Goal: Transaction & Acquisition: Purchase product/service

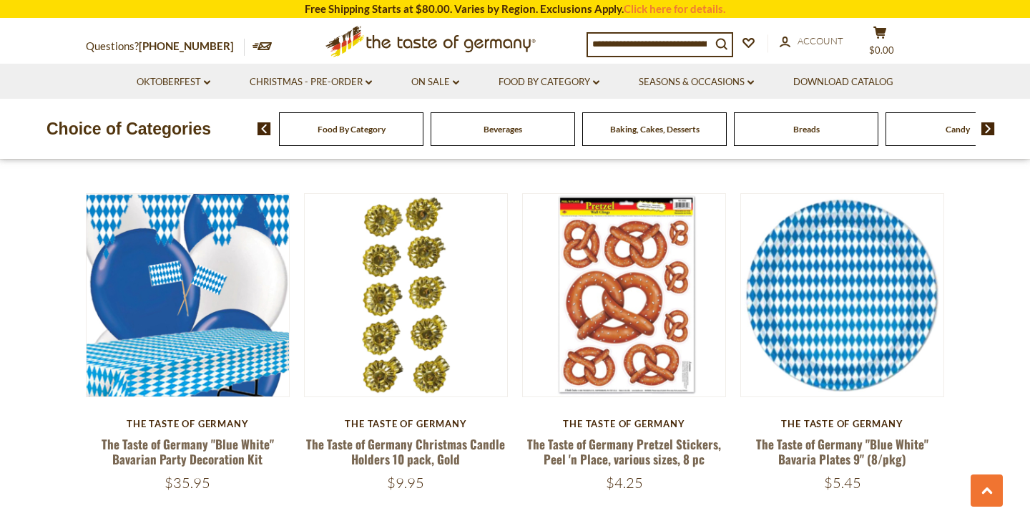
scroll to position [1544, 0]
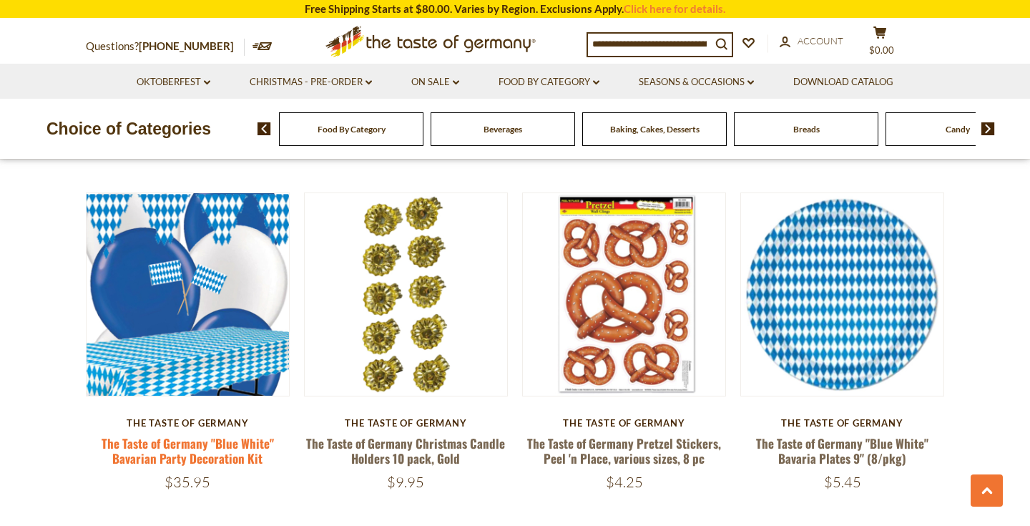
click at [190, 448] on link "The Taste of Germany "Blue White" Bavarian Party Decoration Kit" at bounding box center [188, 450] width 172 height 33
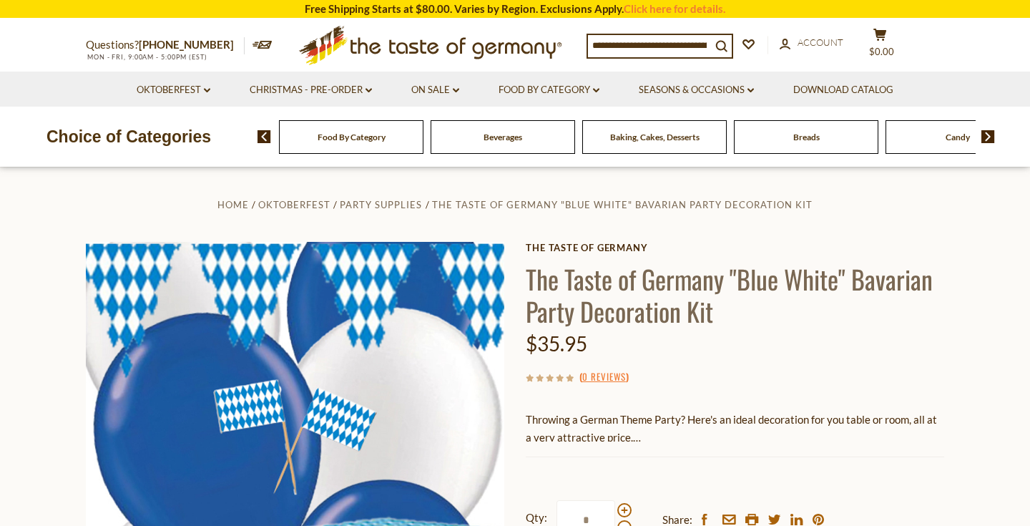
click at [623, 435] on p "Throwing a German Theme Party? Here's an ideal decoration for you table or room…" at bounding box center [735, 428] width 418 height 36
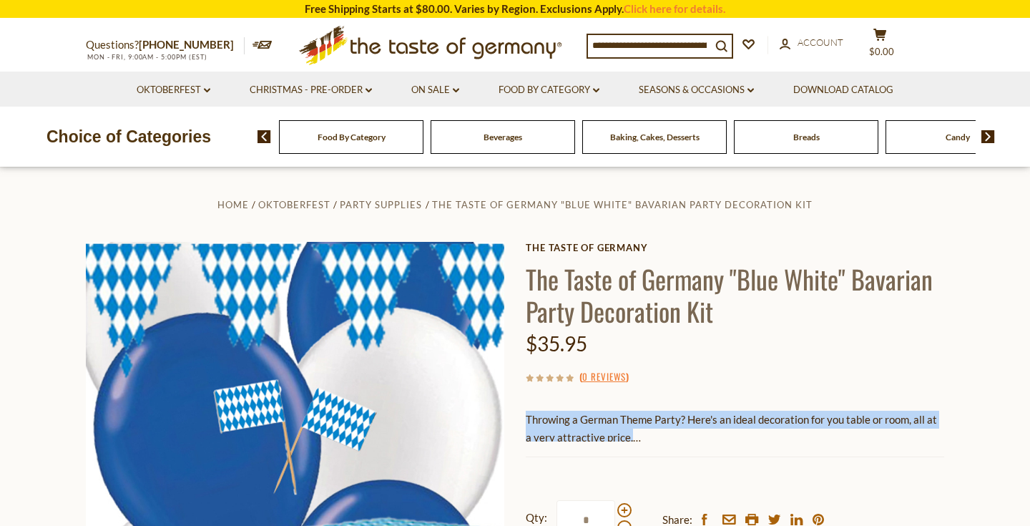
click at [623, 435] on p "Throwing a German Theme Party? Here's an ideal decoration for you table or room…" at bounding box center [735, 428] width 418 height 36
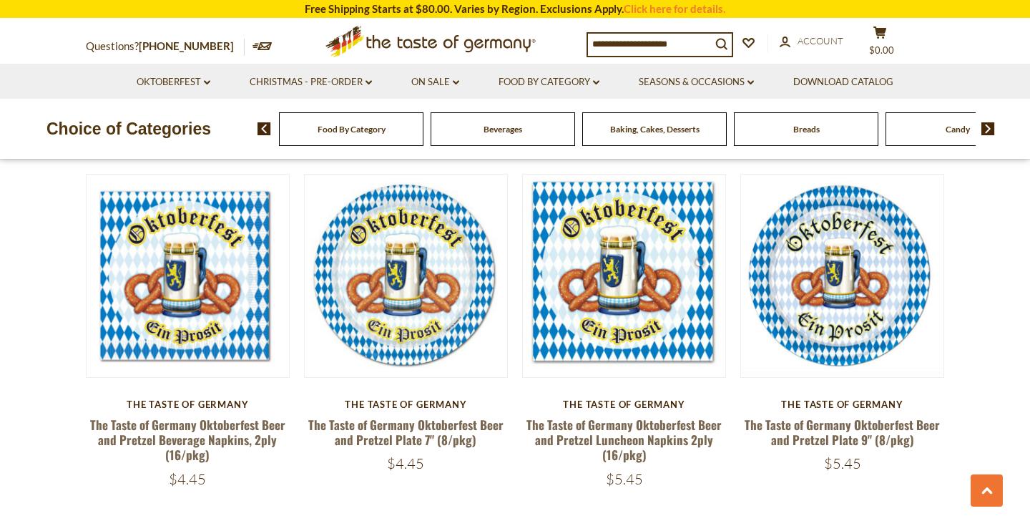
scroll to position [2616, 0]
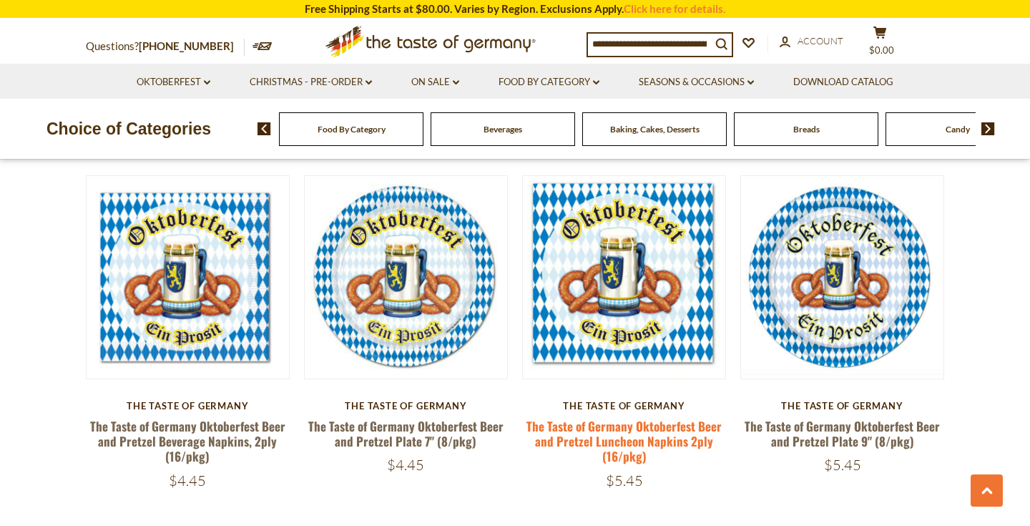
click at [631, 432] on link "The Taste of Germany Oktoberfest Beer and Pretzel Luncheon Napkins 2ply (16/pkg)" at bounding box center [623, 441] width 195 height 49
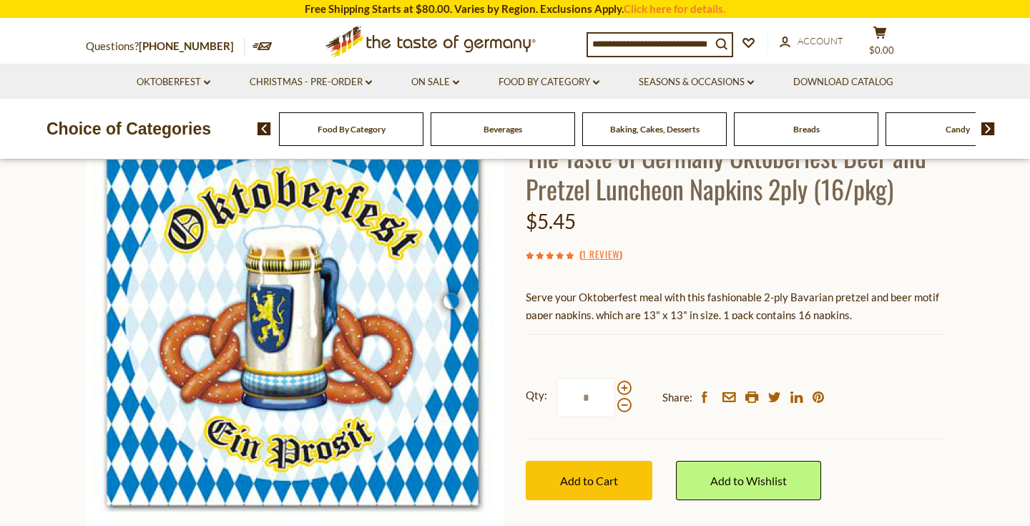
scroll to position [121, 0]
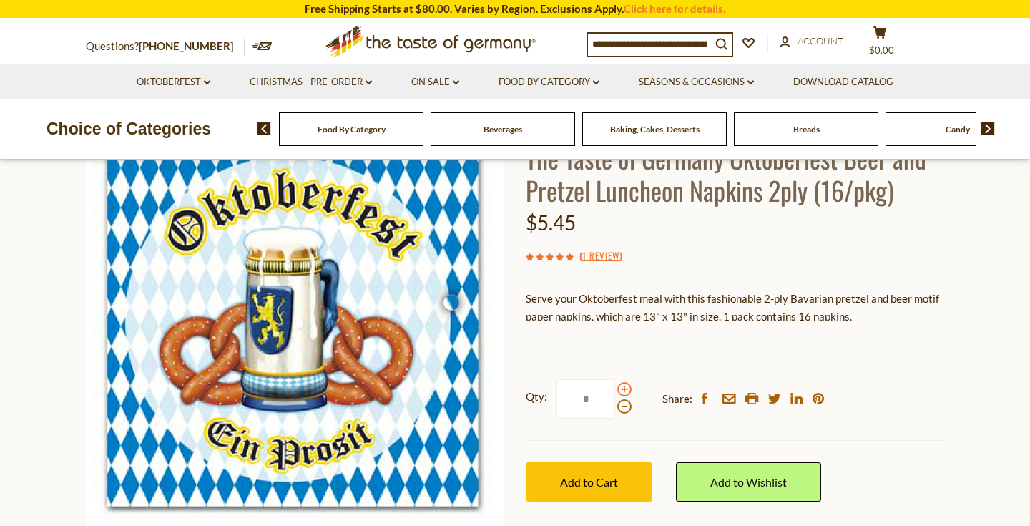
click at [623, 383] on span at bounding box center [624, 389] width 14 height 14
click at [615, 383] on input "*" at bounding box center [585, 398] width 59 height 39
type input "*"
click at [608, 478] on span "Add to Cart" at bounding box center [589, 482] width 58 height 14
click at [886, 41] on button "cart $16.35" at bounding box center [879, 44] width 43 height 36
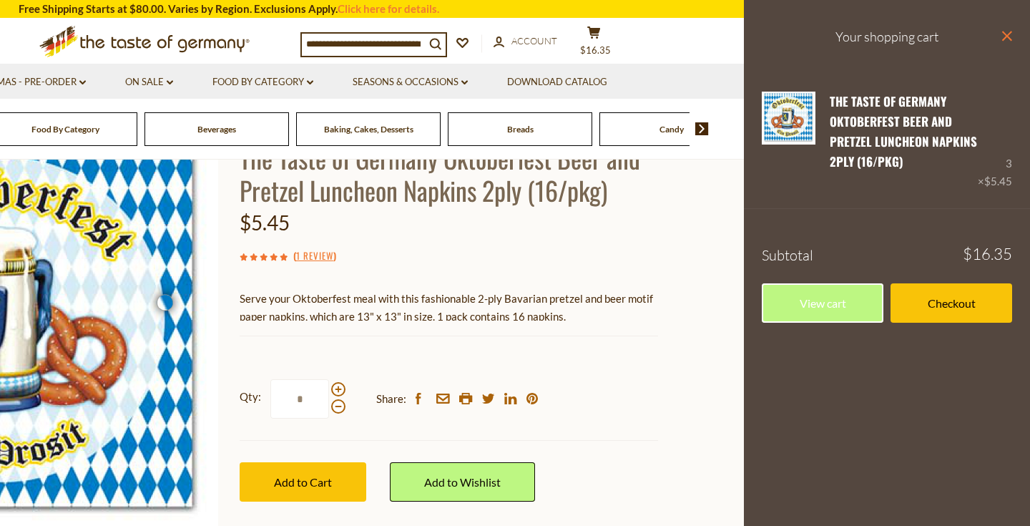
click at [1006, 36] on icon at bounding box center [1007, 36] width 10 height 10
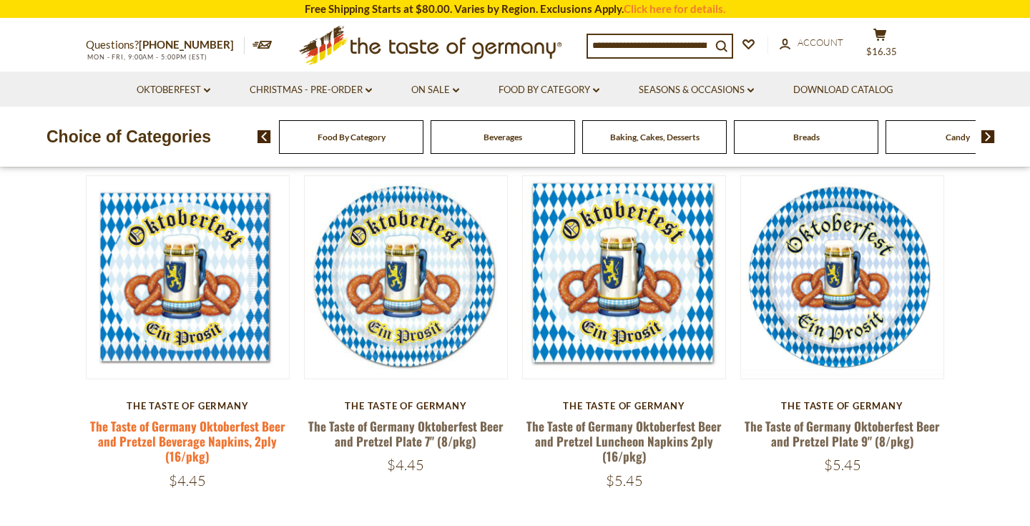
click at [202, 425] on link "The Taste of Germany Oktoberfest Beer and Pretzel Beverage Napkins, 2ply (16/pk…" at bounding box center [187, 441] width 195 height 49
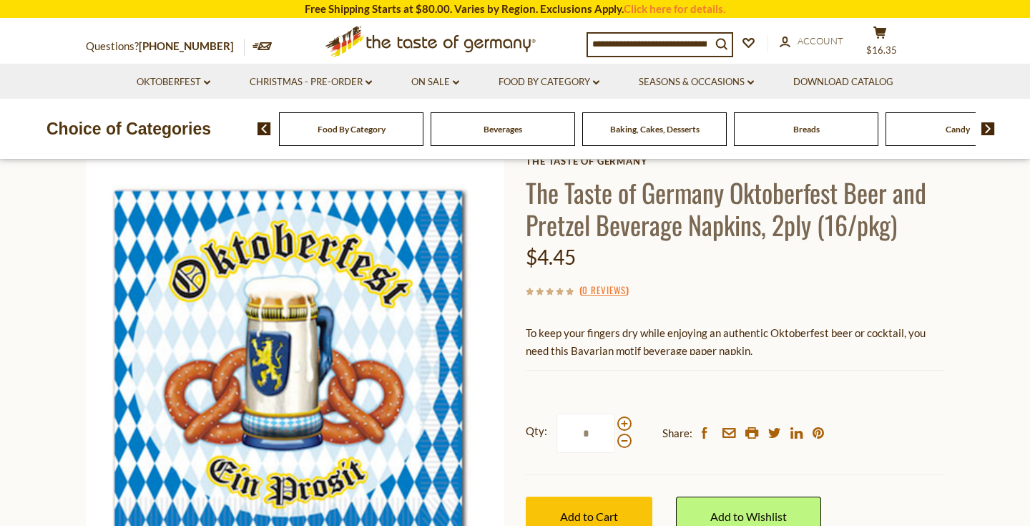
scroll to position [102, 0]
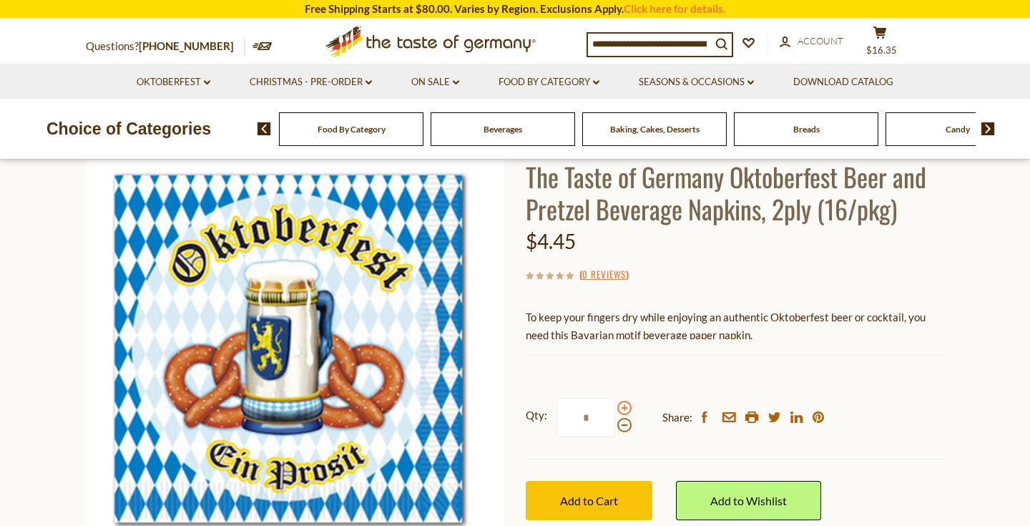
click at [622, 404] on span at bounding box center [624, 407] width 14 height 14
click at [615, 404] on input "*" at bounding box center [585, 417] width 59 height 39
click at [623, 425] on span at bounding box center [624, 425] width 14 height 14
click at [615, 425] on input "*" at bounding box center [585, 417] width 59 height 39
type input "*"
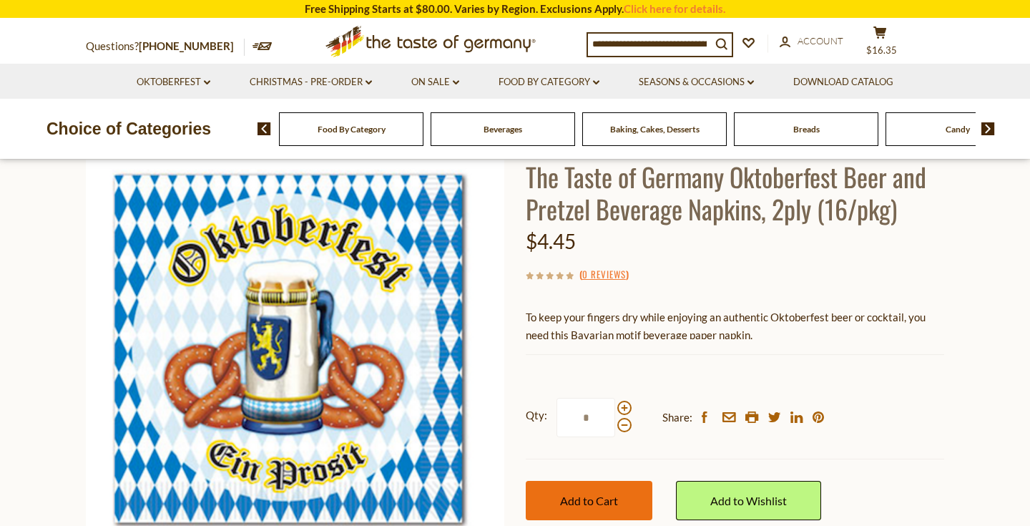
type input "*"
click at [598, 494] on span "Add to Cart" at bounding box center [589, 500] width 58 height 14
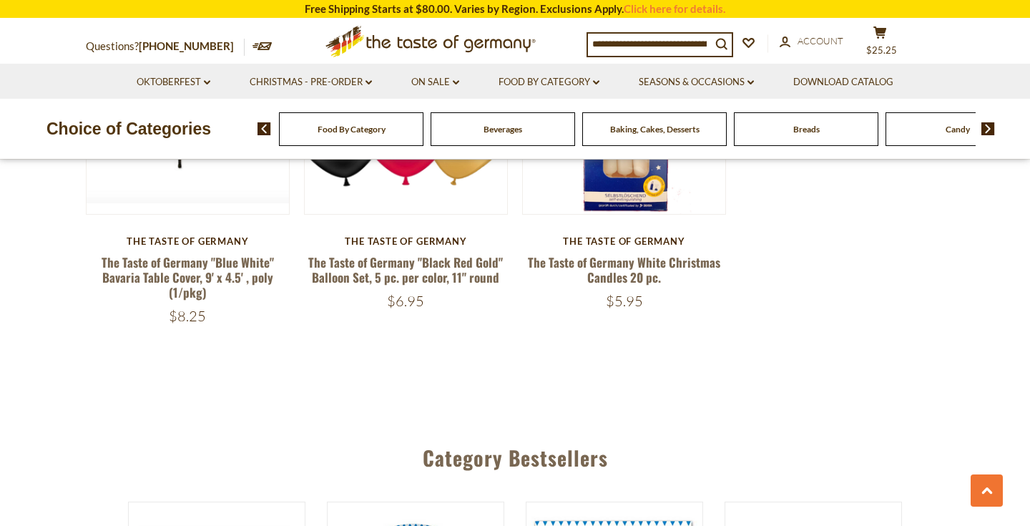
scroll to position [3130, 0]
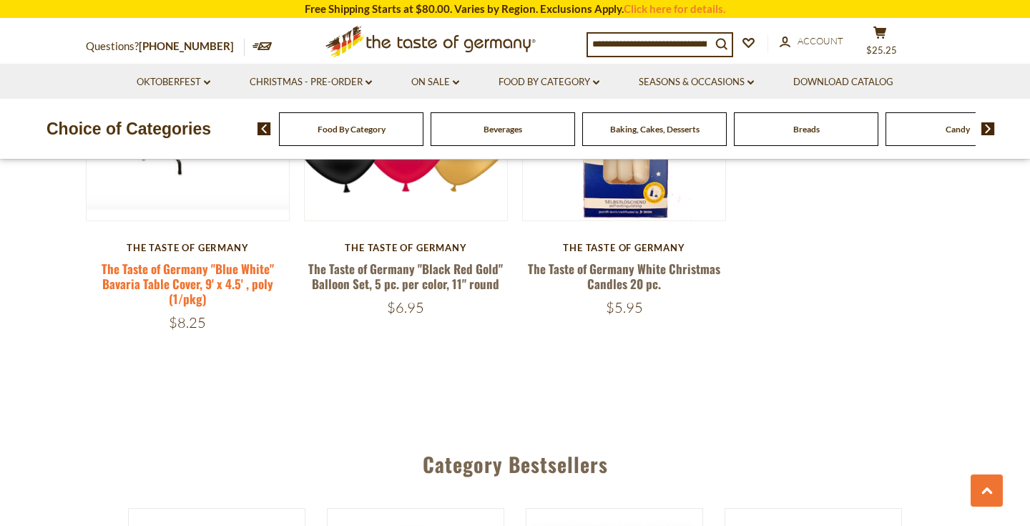
click at [245, 279] on link "The Taste of Germany "Blue White" Bavaria Table Cover, 9' x 4.5' , poly (1/pkg)" at bounding box center [188, 284] width 172 height 49
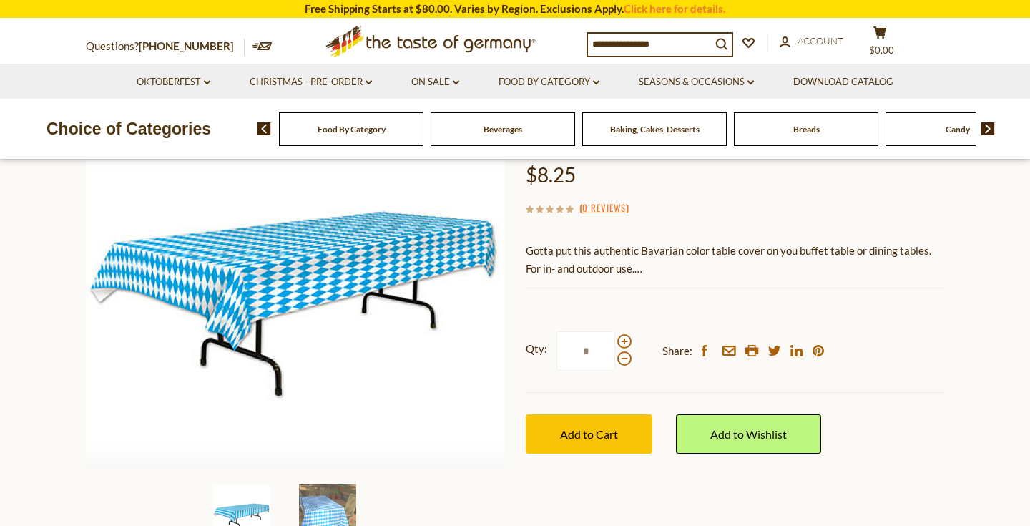
scroll to position [169, 0]
click at [624, 338] on span at bounding box center [624, 340] width 14 height 14
click at [615, 338] on input "*" at bounding box center [585, 349] width 59 height 39
type input "*"
click at [626, 337] on span at bounding box center [624, 340] width 14 height 14
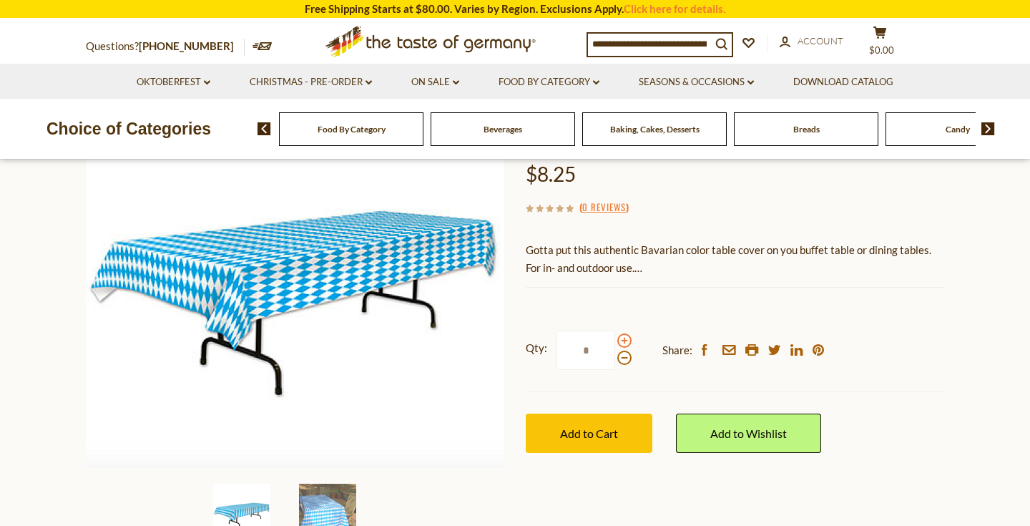
click at [615, 337] on input "*" at bounding box center [585, 349] width 59 height 39
type input "*"
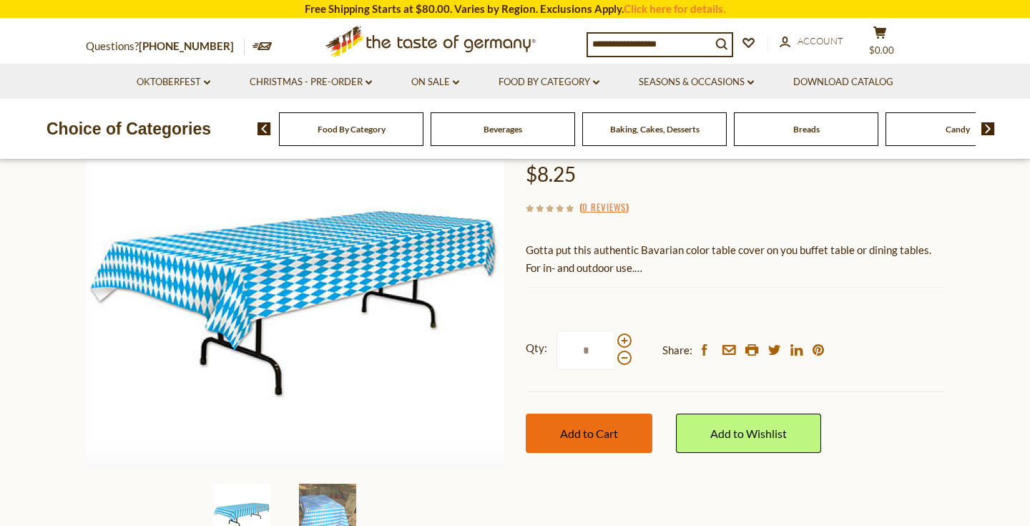
type input "*"
click at [604, 423] on button "Add to Cart" at bounding box center [589, 432] width 127 height 39
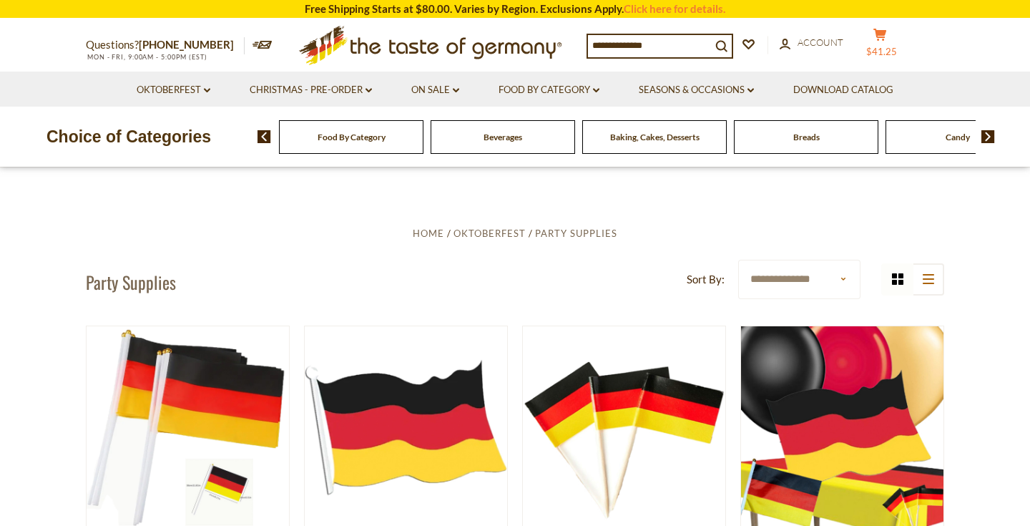
click at [890, 49] on span "$41.25" at bounding box center [881, 51] width 31 height 11
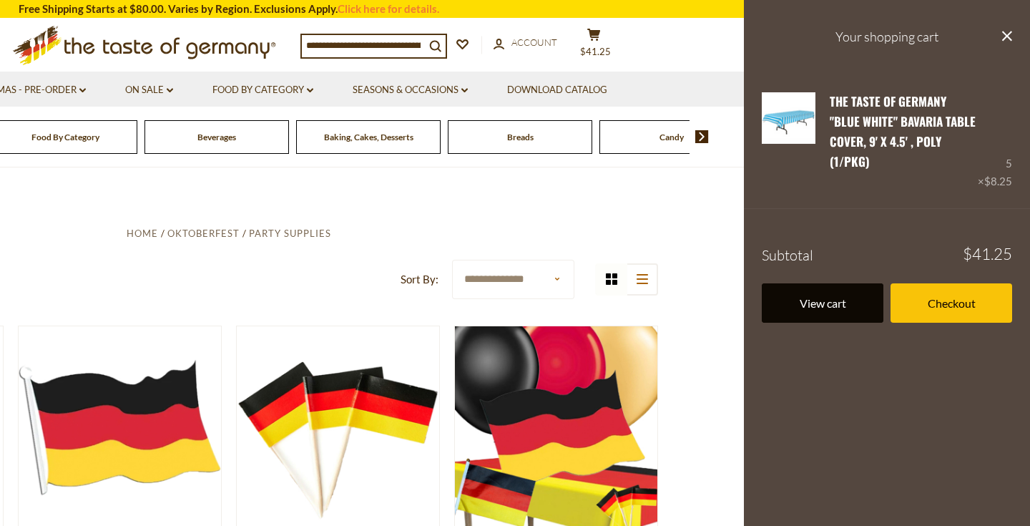
click at [853, 283] on link "View cart" at bounding box center [822, 302] width 122 height 39
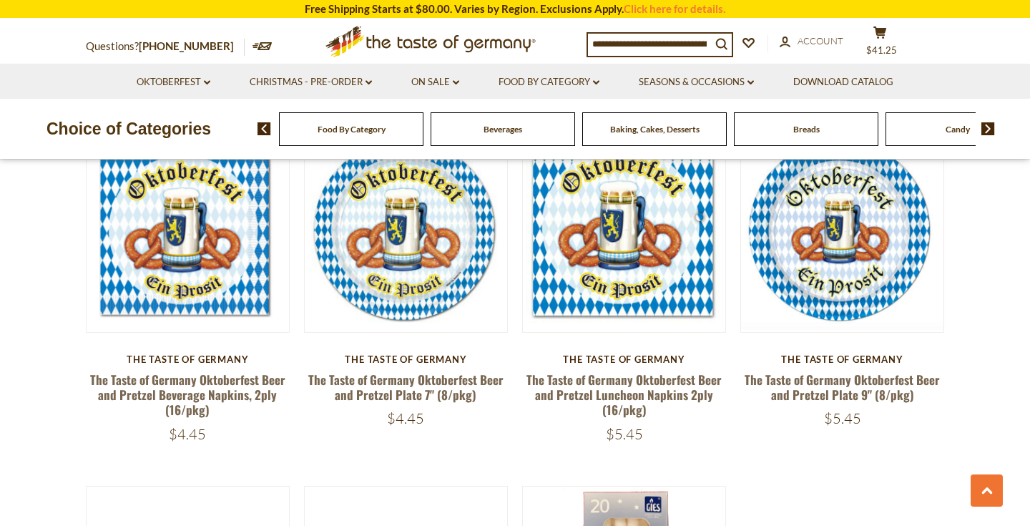
scroll to position [2679, 0]
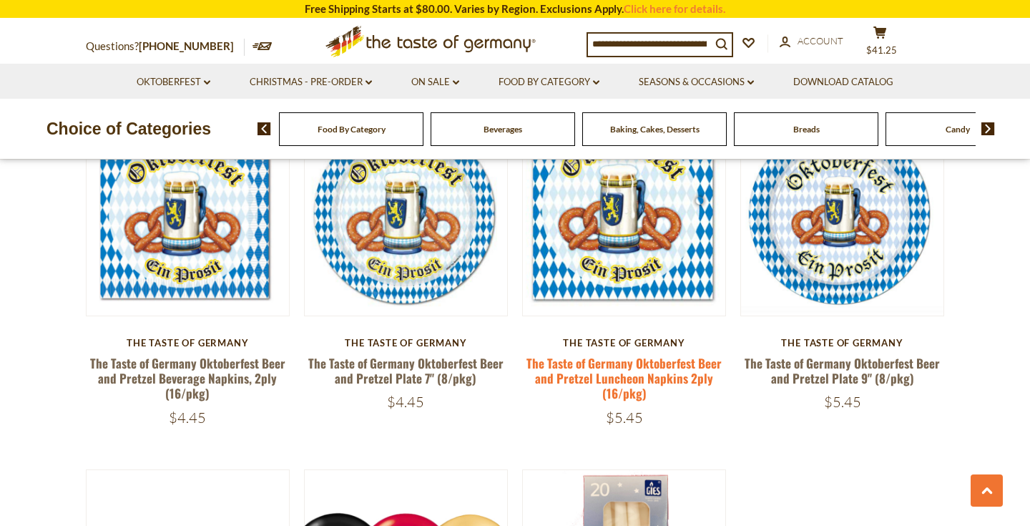
click at [654, 375] on link "The Taste of Germany Oktoberfest Beer and Pretzel Luncheon Napkins 2ply (16/pkg)" at bounding box center [623, 378] width 195 height 49
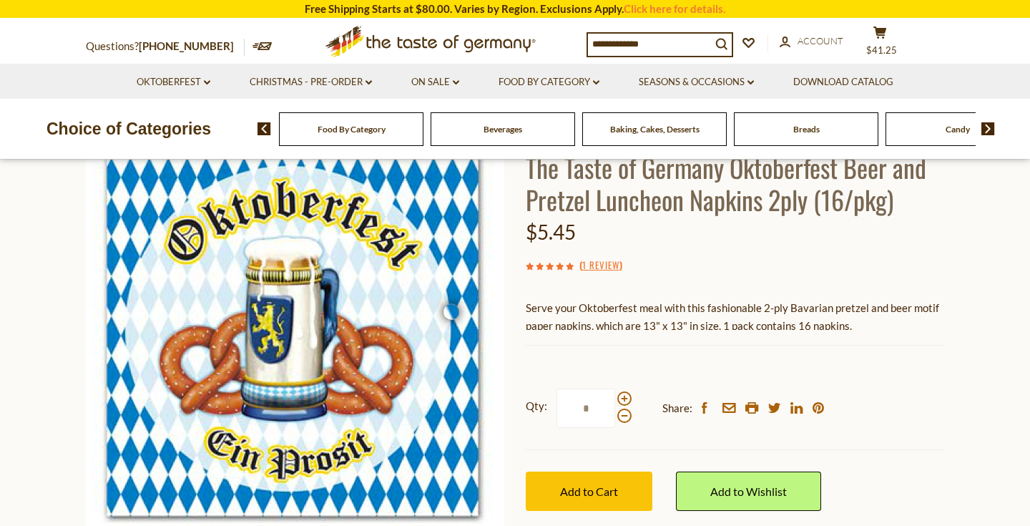
scroll to position [162, 0]
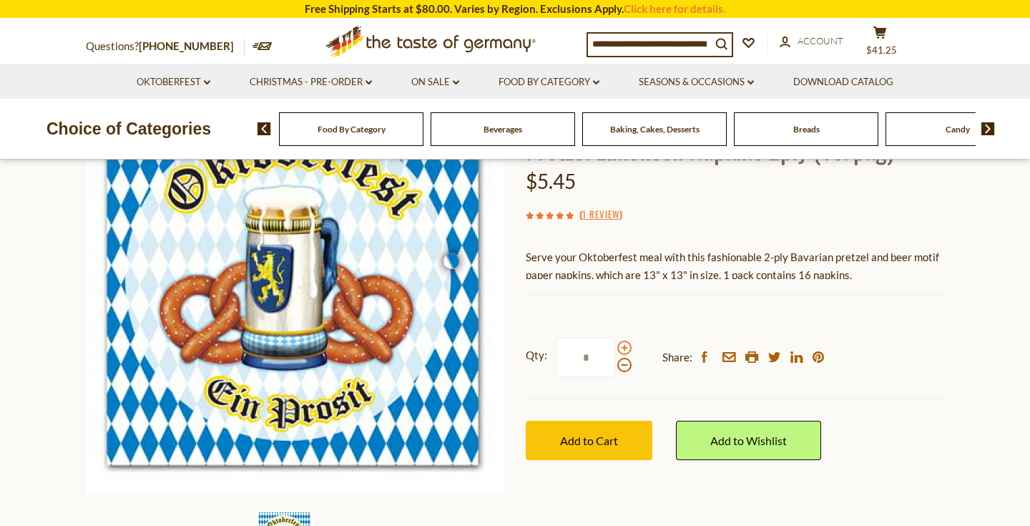
click at [625, 347] on span at bounding box center [624, 347] width 14 height 14
click at [615, 347] on input "*" at bounding box center [585, 356] width 59 height 39
type input "*"
click at [608, 444] on span "Add to Cart" at bounding box center [589, 440] width 58 height 14
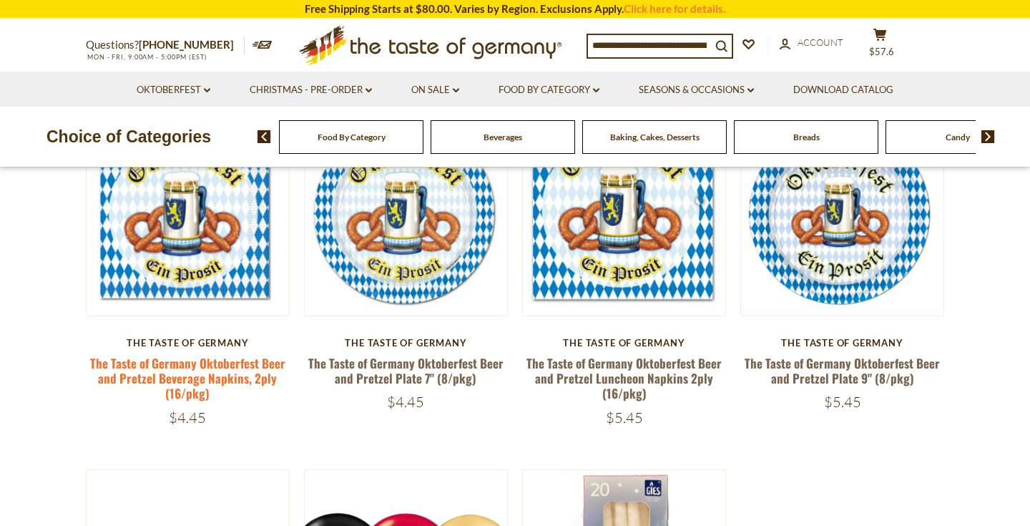
click at [207, 367] on link "The Taste of Germany Oktoberfest Beer and Pretzel Beverage Napkins, 2ply (16/pk…" at bounding box center [187, 378] width 195 height 49
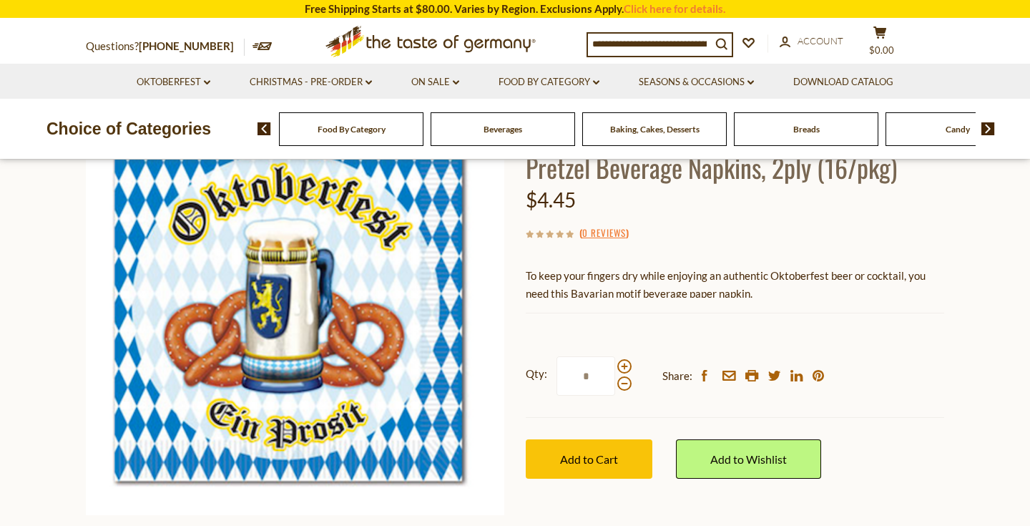
scroll to position [184, 0]
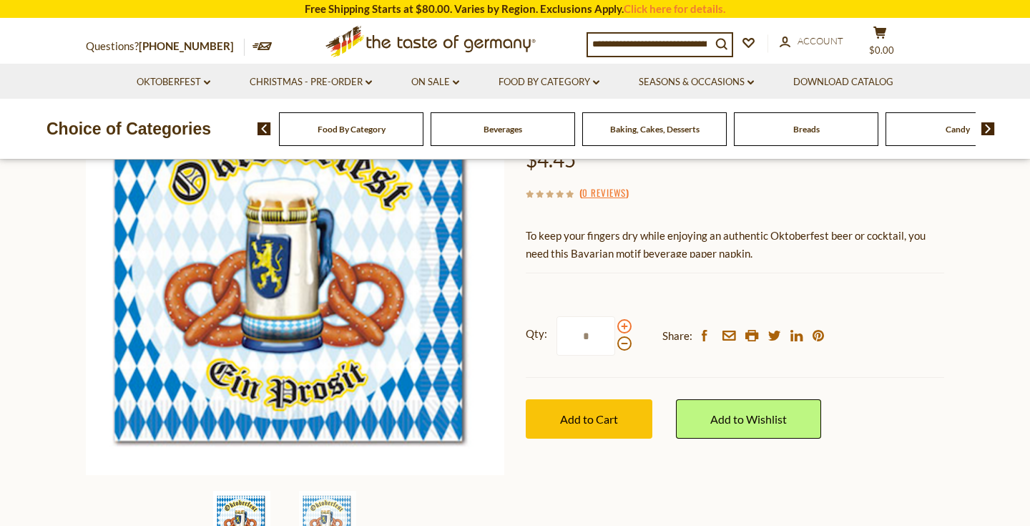
click at [623, 325] on span at bounding box center [624, 326] width 14 height 14
click at [615, 325] on input "*" at bounding box center [585, 335] width 59 height 39
type input "*"
click at [576, 415] on span "Add to Cart" at bounding box center [589, 419] width 58 height 14
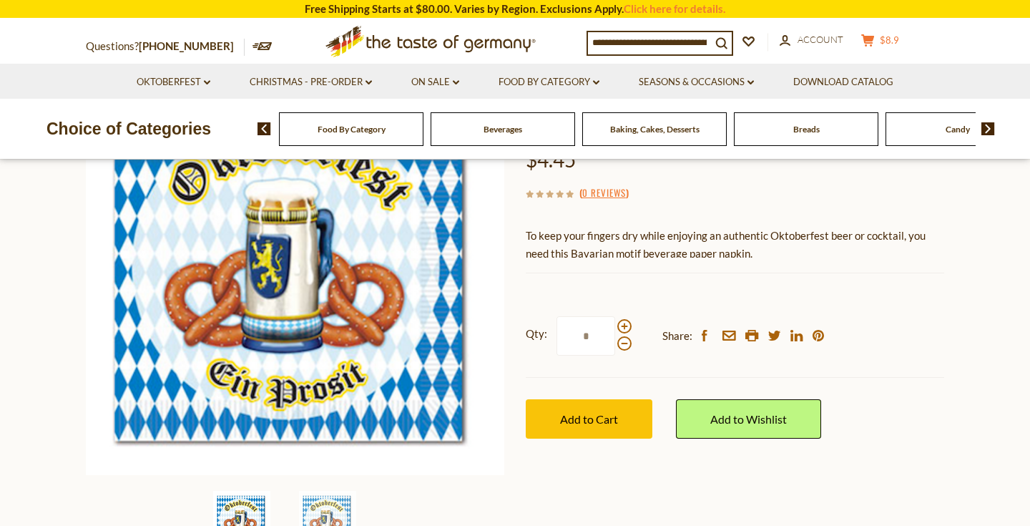
click at [894, 46] on span "$8.9" at bounding box center [888, 39] width 19 height 11
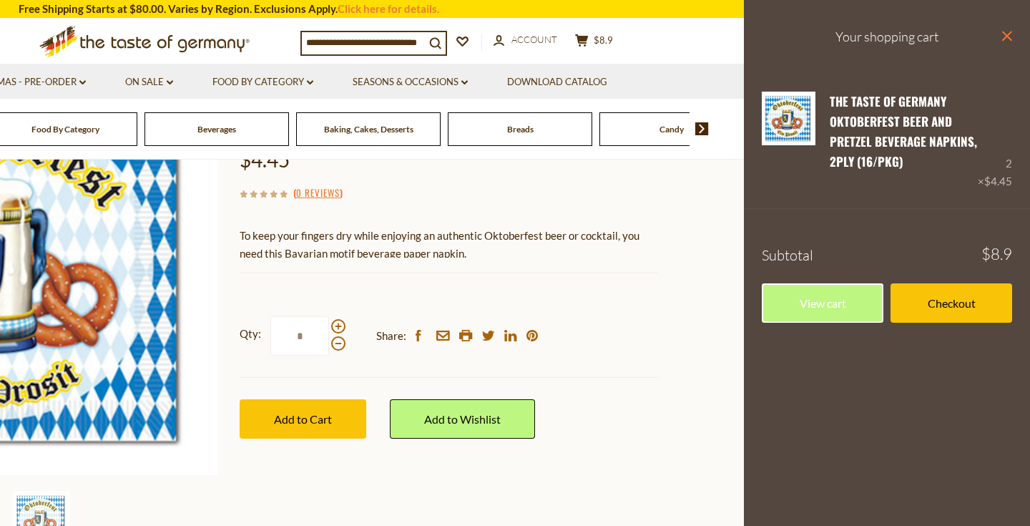
click at [1010, 38] on icon at bounding box center [1007, 36] width 10 height 10
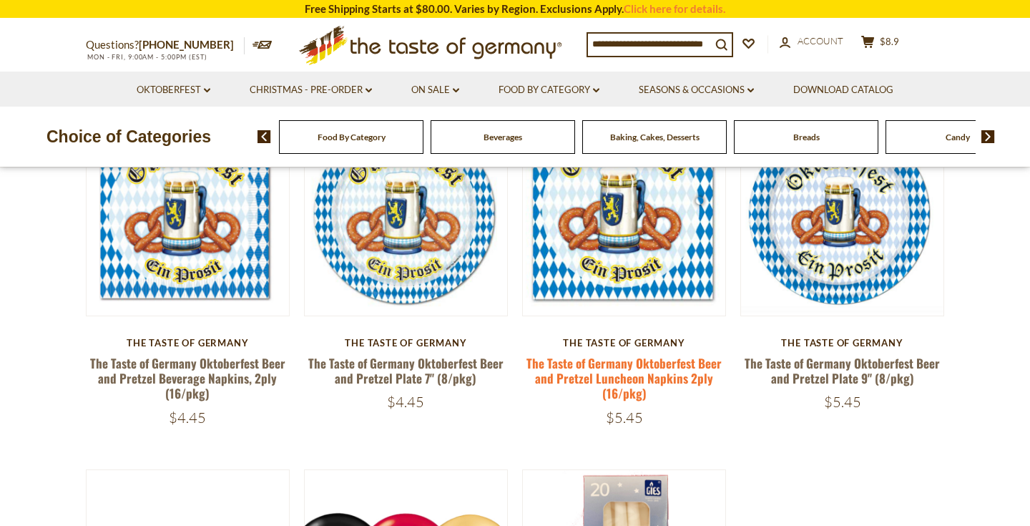
click at [629, 378] on link "The Taste of Germany Oktoberfest Beer and Pretzel Luncheon Napkins 2ply (16/pkg)" at bounding box center [623, 378] width 195 height 49
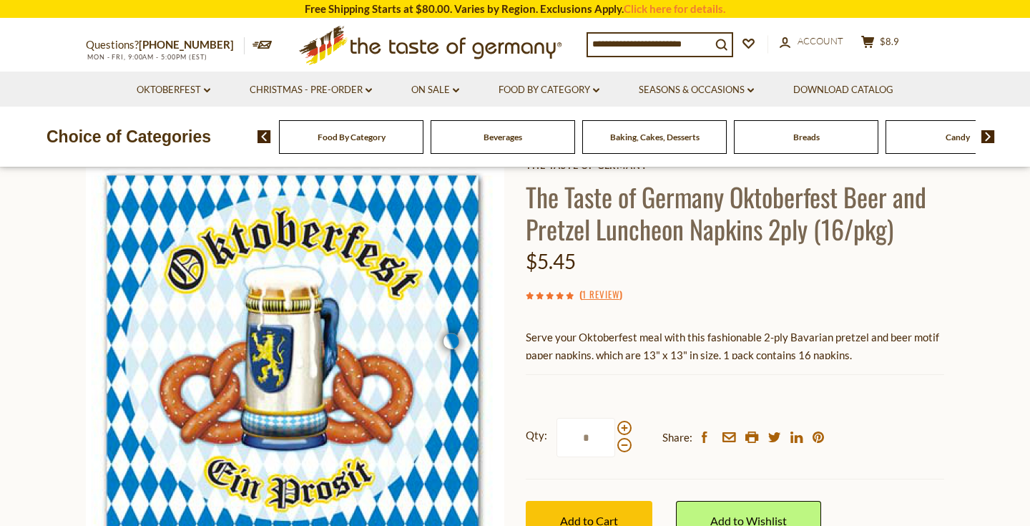
scroll to position [83, 0]
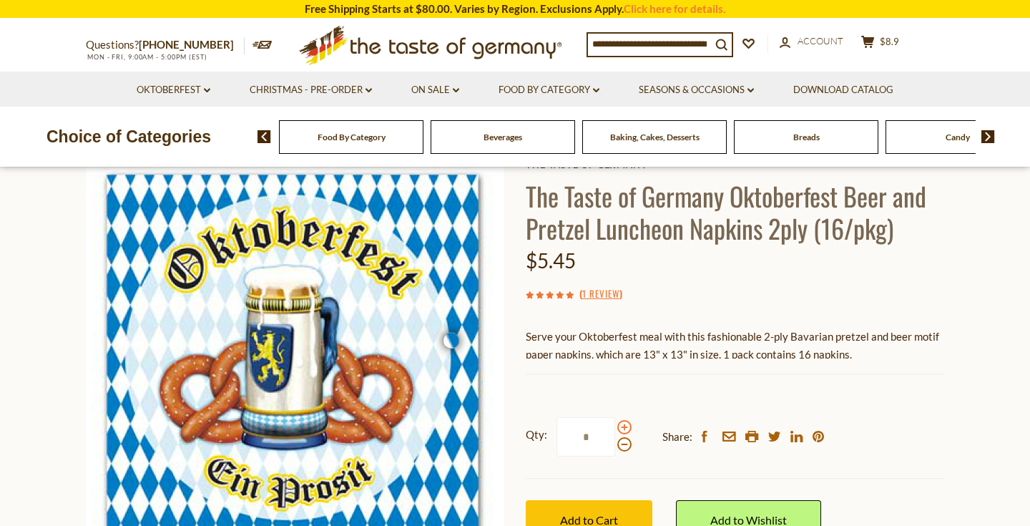
click at [621, 424] on span at bounding box center [624, 427] width 14 height 14
click at [615, 424] on input "*" at bounding box center [585, 436] width 59 height 39
type input "*"
click at [610, 513] on span "Add to Cart" at bounding box center [589, 520] width 58 height 14
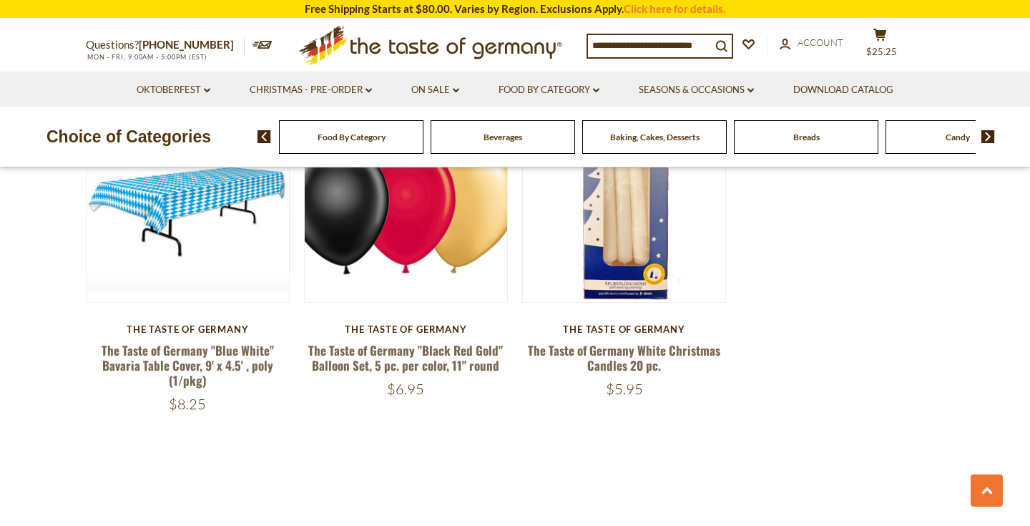
scroll to position [3059, 0]
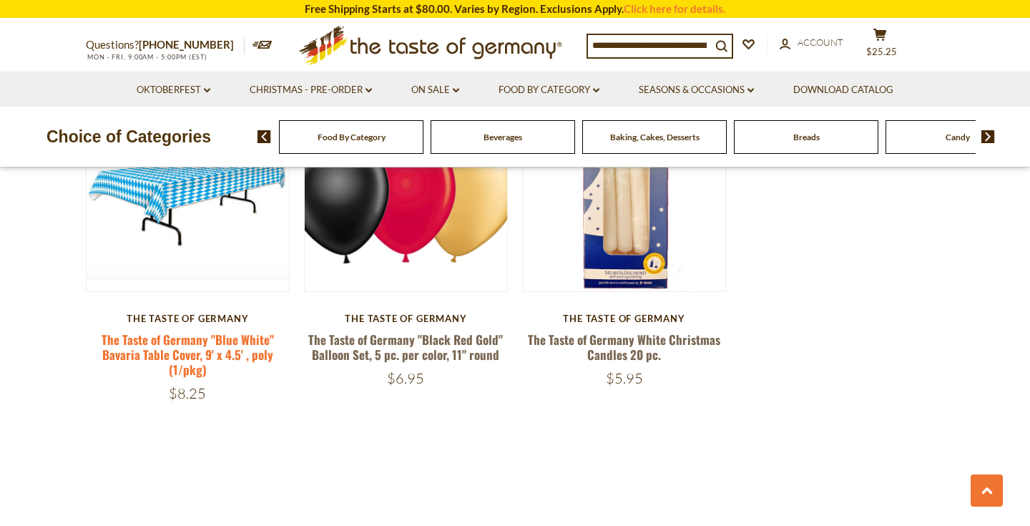
click at [194, 343] on link "The Taste of Germany "Blue White" Bavaria Table Cover, 9' x 4.5' , poly (1/pkg)" at bounding box center [188, 354] width 172 height 49
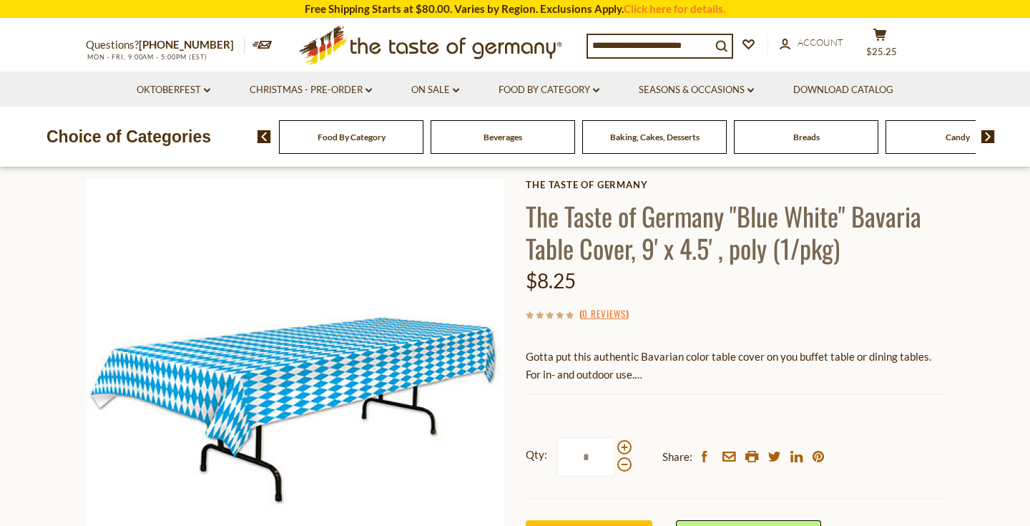
scroll to position [69, 0]
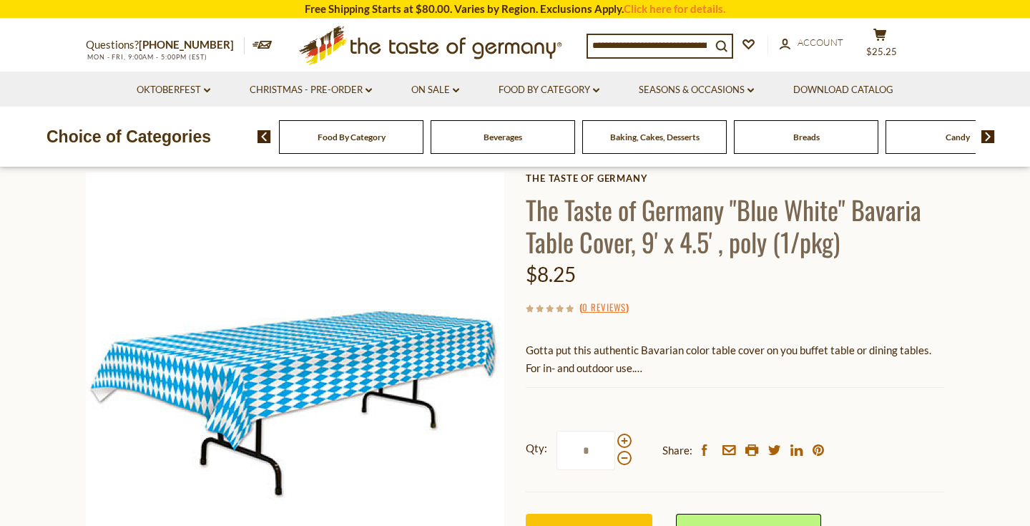
click at [598, 446] on input "*" at bounding box center [585, 449] width 59 height 39
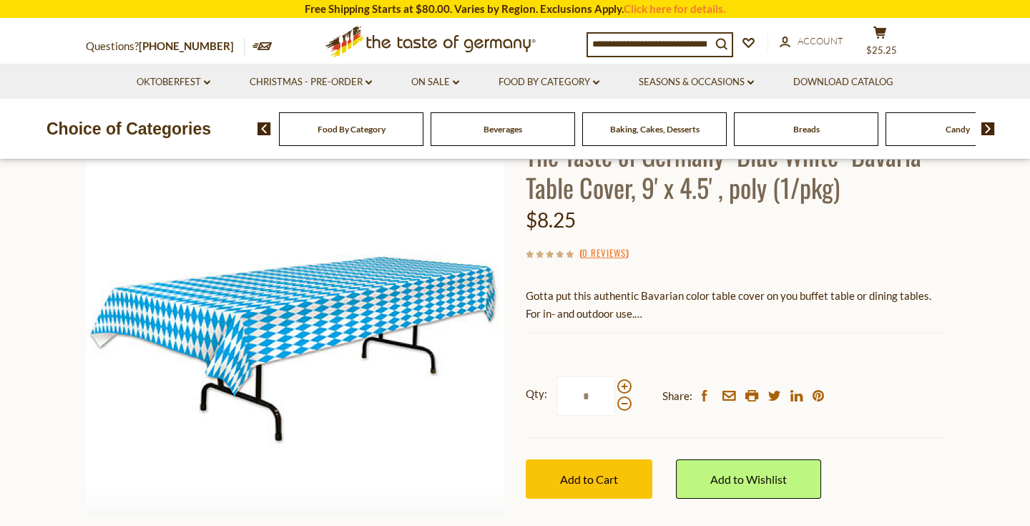
scroll to position [146, 0]
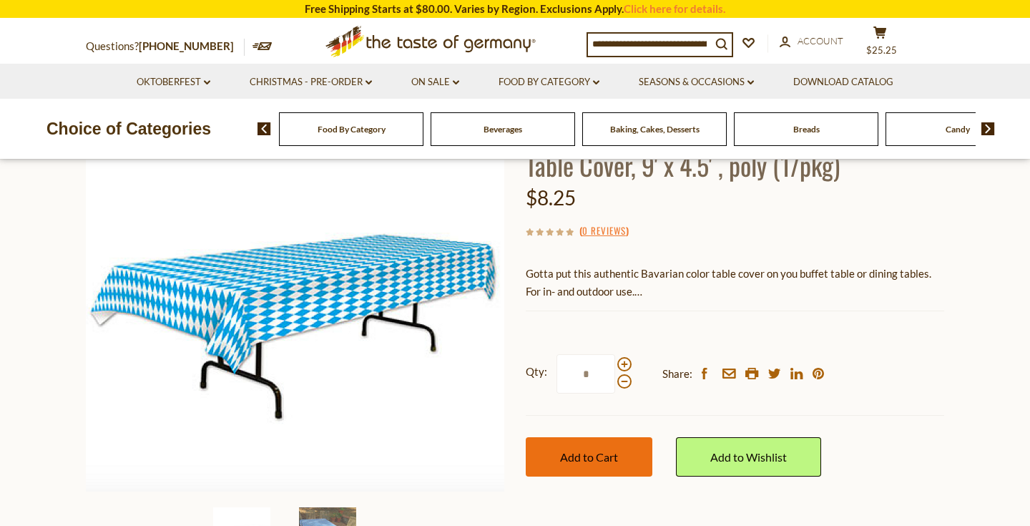
type input "*"
click at [591, 453] on span "Add to Cart" at bounding box center [589, 457] width 58 height 14
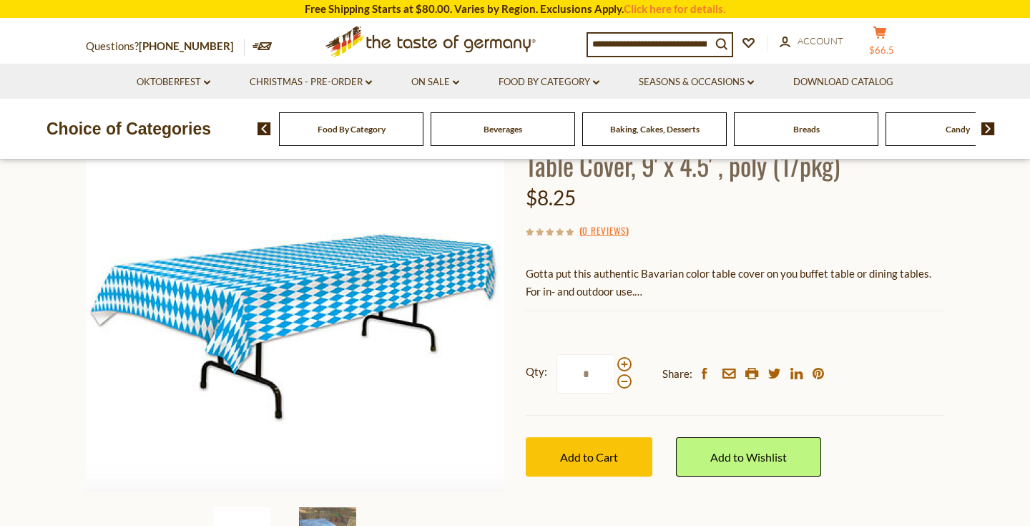
click at [894, 45] on span "$66.5" at bounding box center [881, 49] width 25 height 11
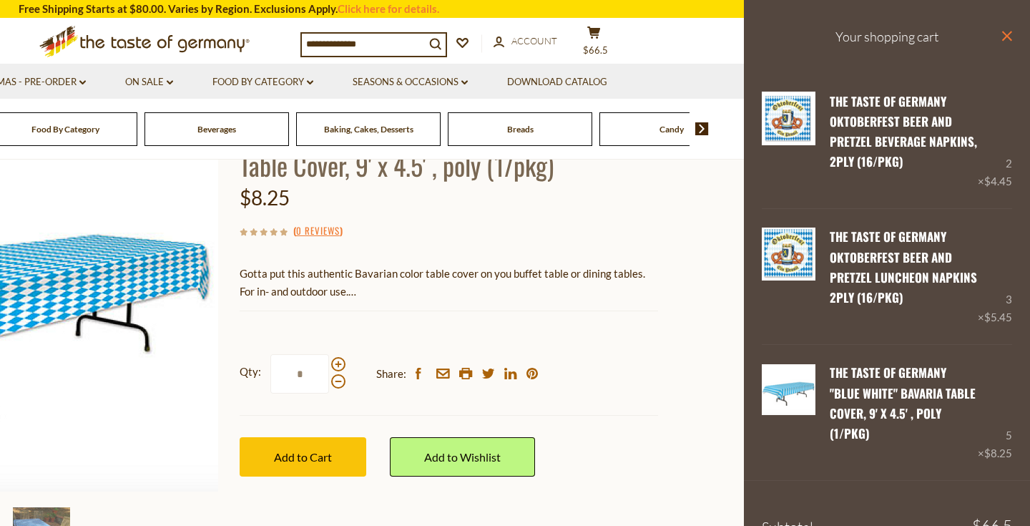
click at [1007, 36] on icon at bounding box center [1007, 36] width 10 height 10
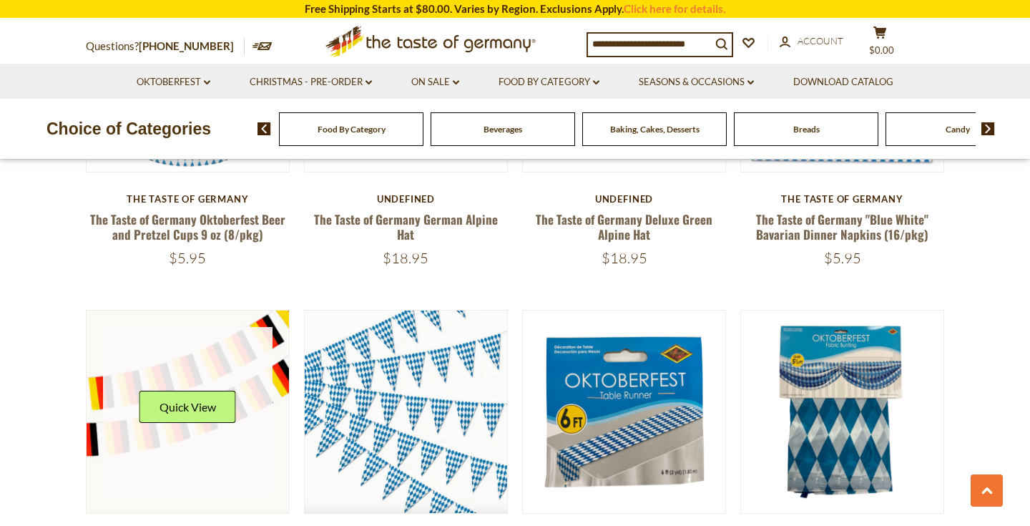
scroll to position [711, 0]
